Goal: Complete application form

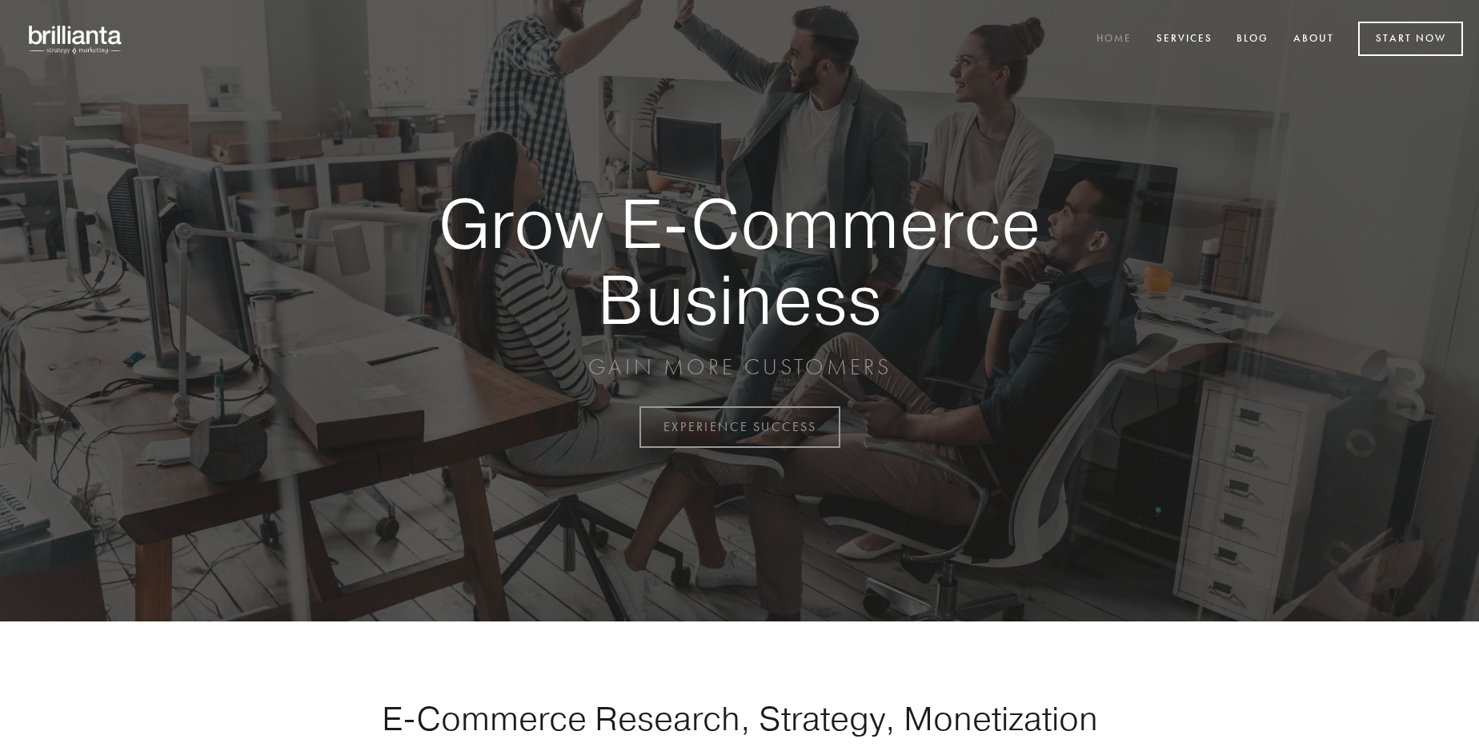
scroll to position [4195, 0]
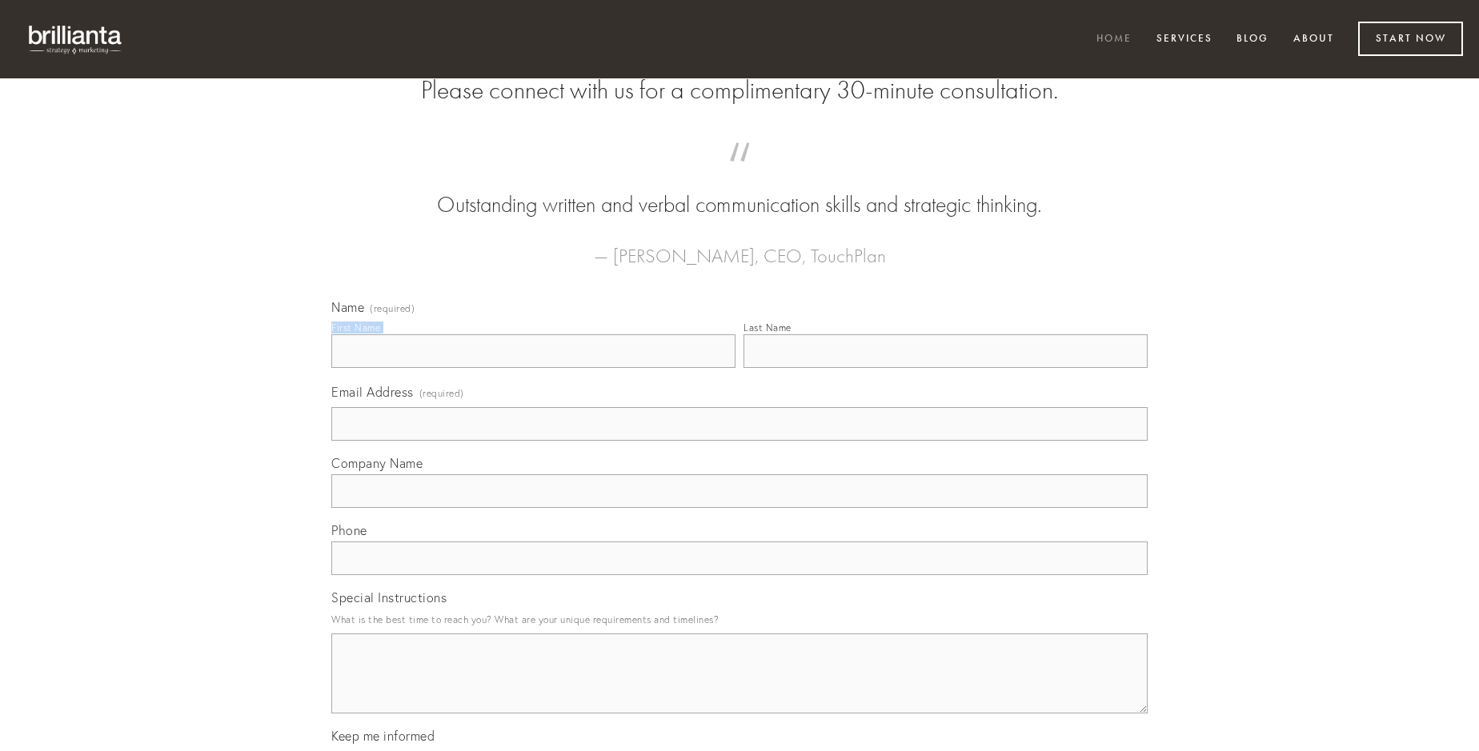
type input "[PERSON_NAME] PhD"
click at [945, 368] on input "Last Name" at bounding box center [945, 352] width 404 height 34
type input "[PERSON_NAME] PhD"
click at [739, 441] on input "Email Address (required)" at bounding box center [739, 424] width 816 height 34
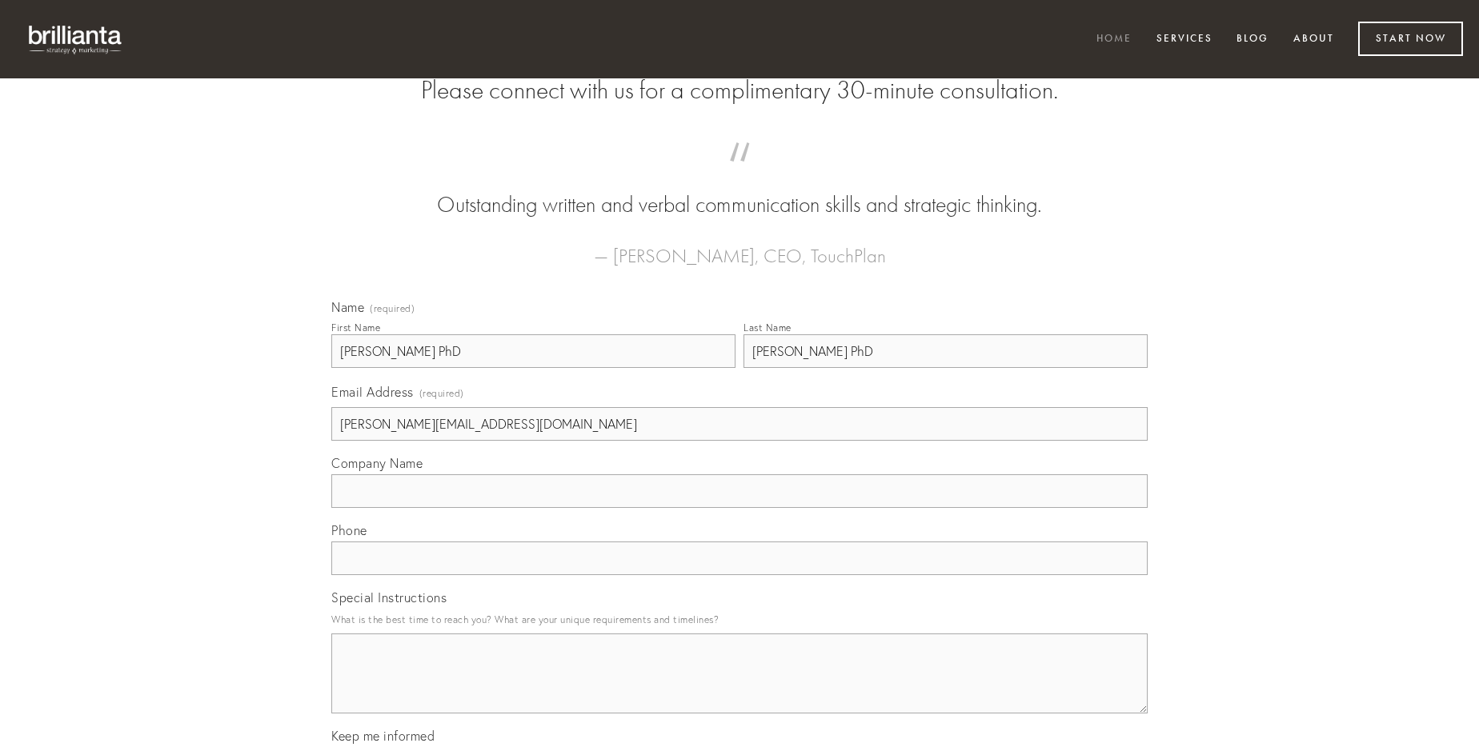
type input "[PERSON_NAME][EMAIL_ADDRESS][DOMAIN_NAME]"
click at [739, 508] on input "Company Name" at bounding box center [739, 492] width 816 height 34
type input "odit"
click at [739, 575] on input "text" at bounding box center [739, 559] width 816 height 34
click at [739, 688] on textarea "Special Instructions" at bounding box center [739, 674] width 816 height 80
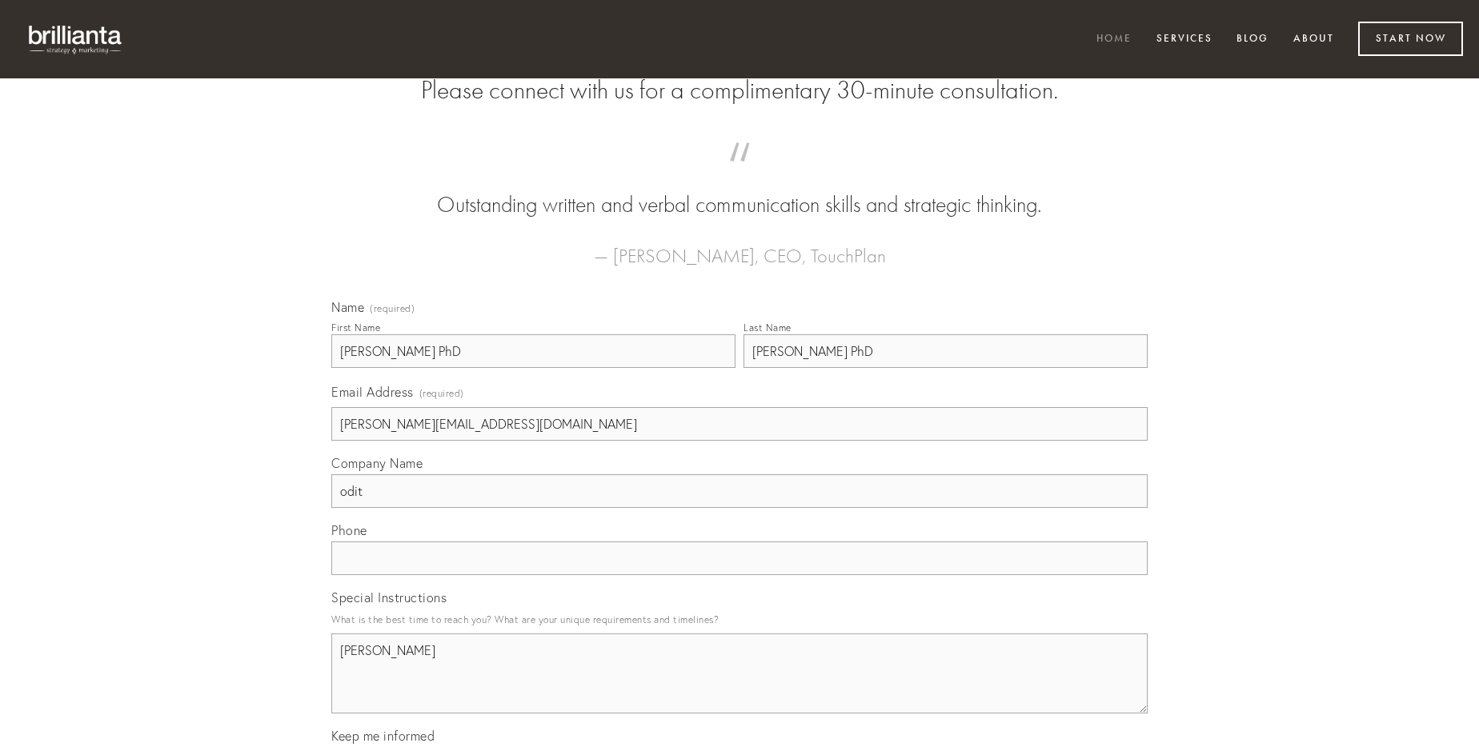
type textarea "[PERSON_NAME]"
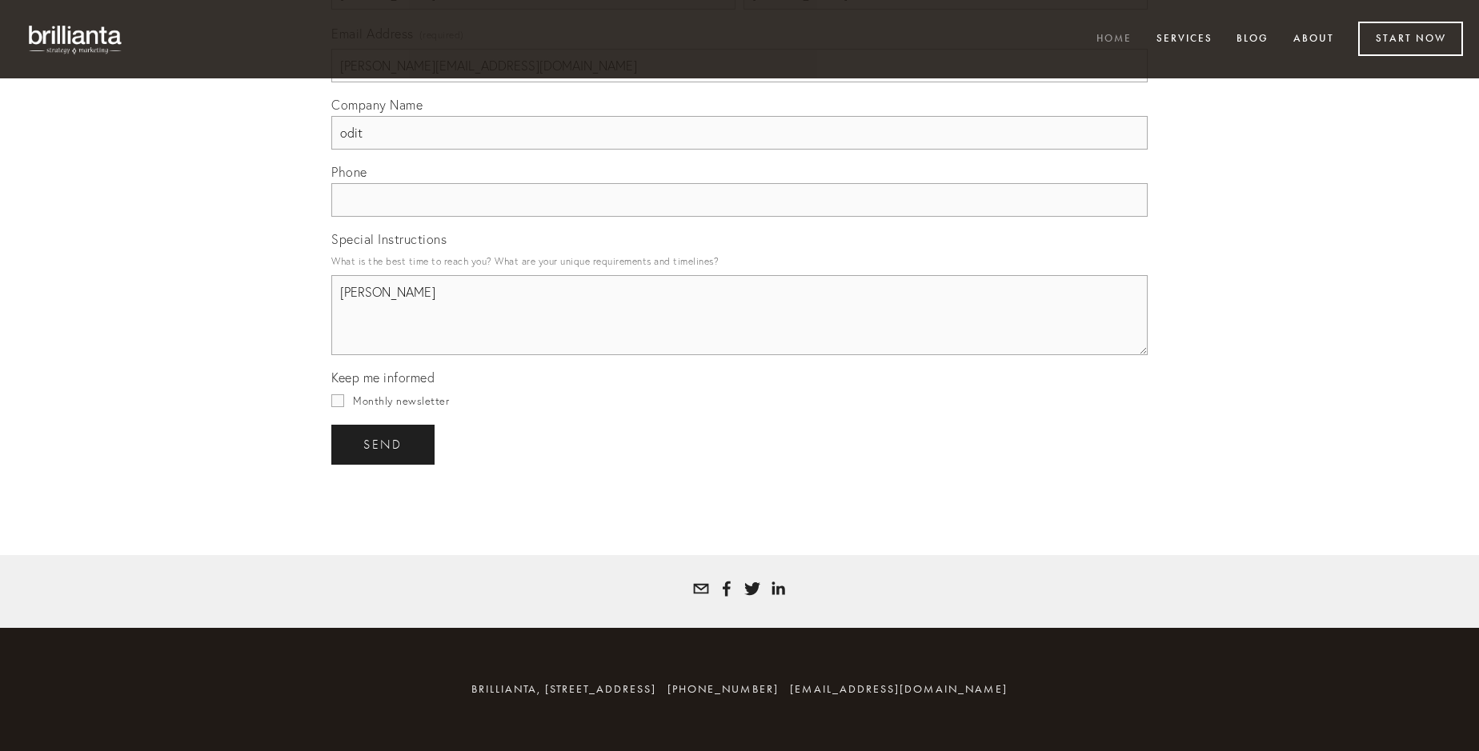
click at [384, 444] on span "send" at bounding box center [382, 445] width 39 height 14
